Goal: Transaction & Acquisition: Purchase product/service

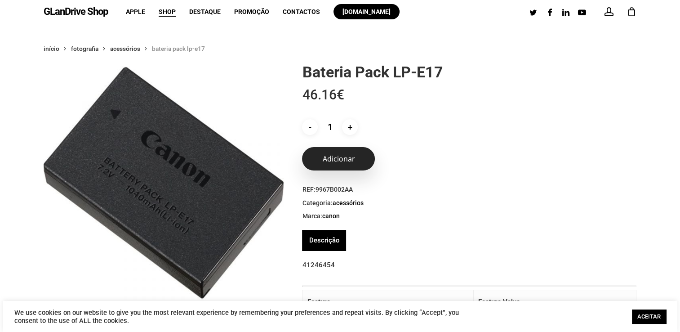
click at [353, 162] on button "Adicionar" at bounding box center [338, 158] width 73 height 23
click at [330, 156] on button "Adicionar" at bounding box center [338, 158] width 73 height 23
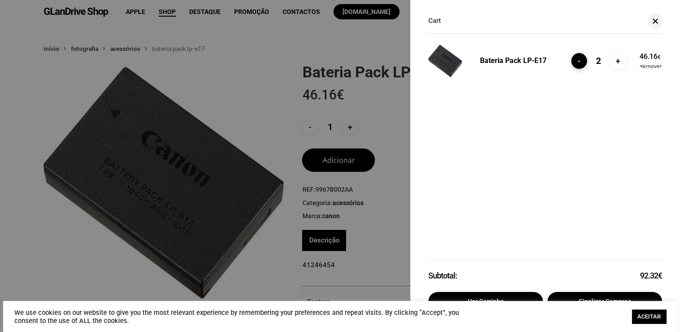
click at [577, 62] on input "-" at bounding box center [579, 61] width 16 height 16
type input "1"
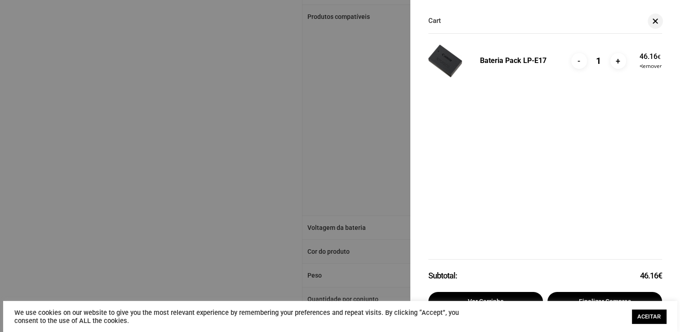
scroll to position [405, 0]
click at [652, 319] on link "ACEITAR" at bounding box center [649, 316] width 34 height 14
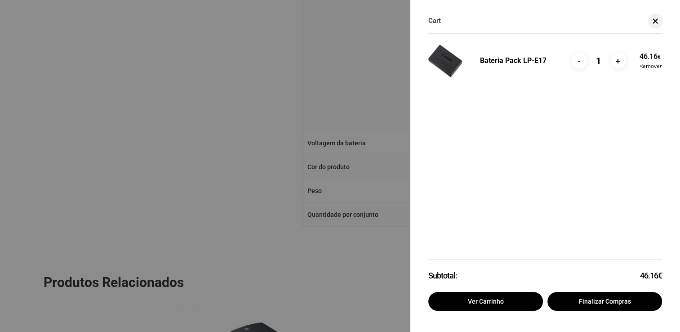
scroll to position [494, 0]
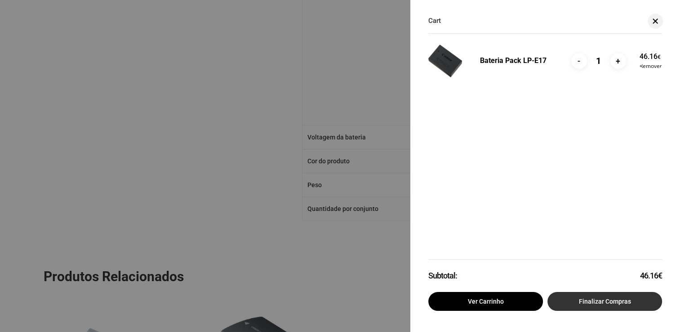
click at [619, 303] on link "Finalizar compras" at bounding box center [604, 301] width 115 height 19
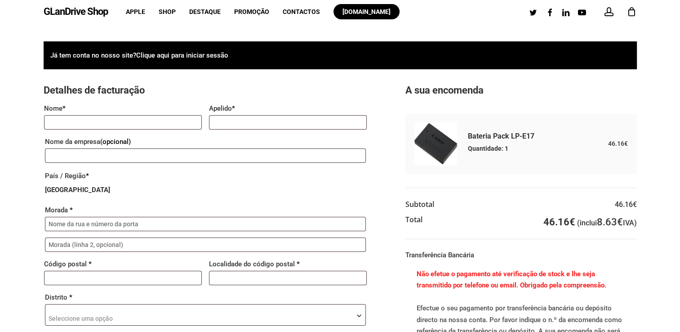
click at [436, 146] on img at bounding box center [435, 143] width 43 height 43
